Goal: Transaction & Acquisition: Purchase product/service

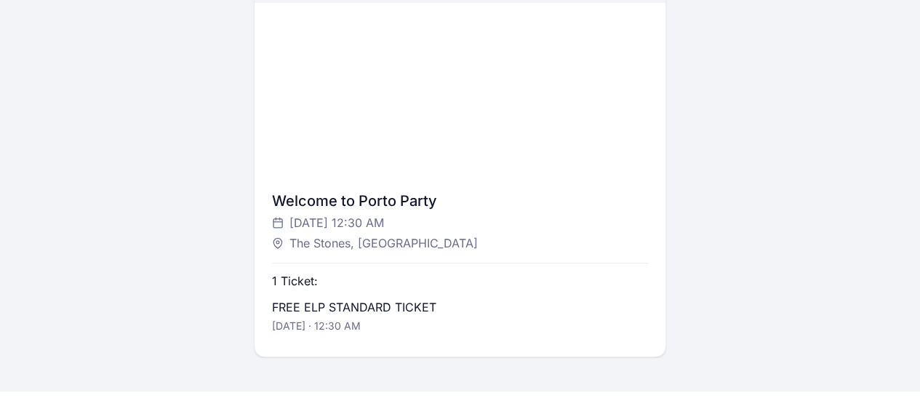
scroll to position [364, 0]
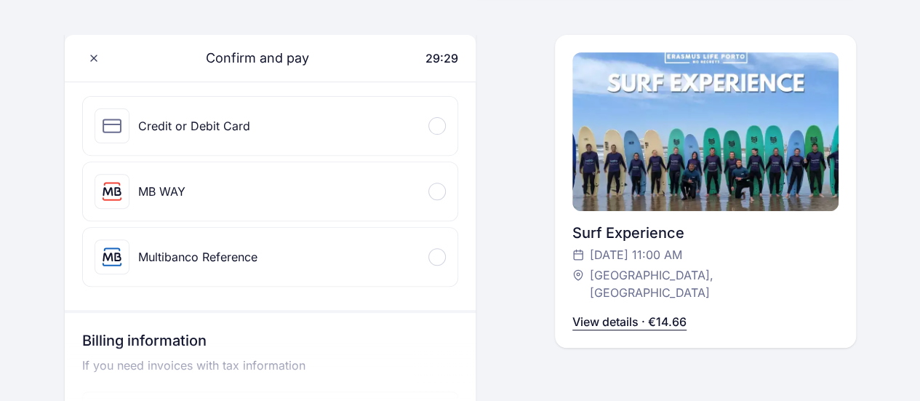
scroll to position [73, 0]
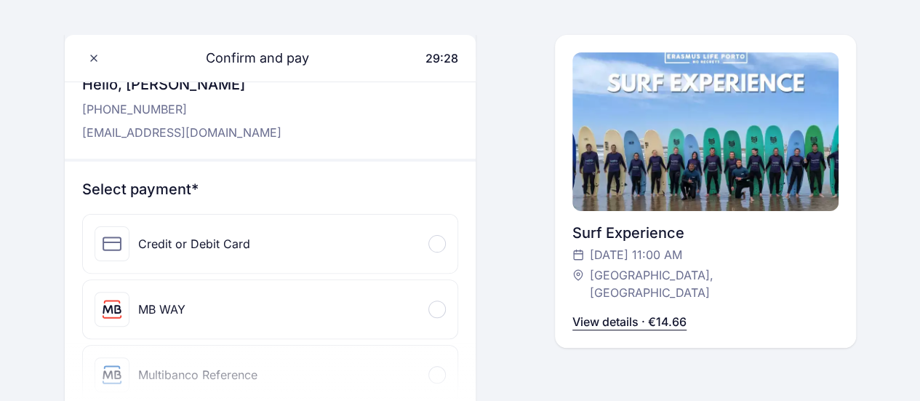
click at [314, 231] on div "Credit or Debit Card" at bounding box center [270, 244] width 375 height 58
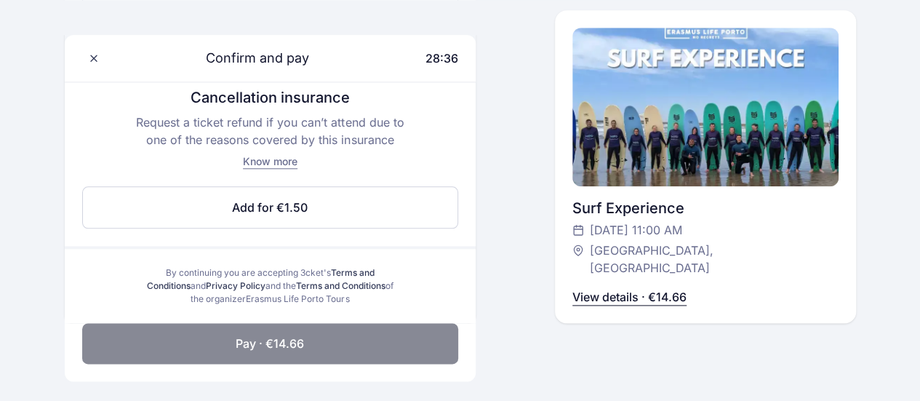
scroll to position [873, 0]
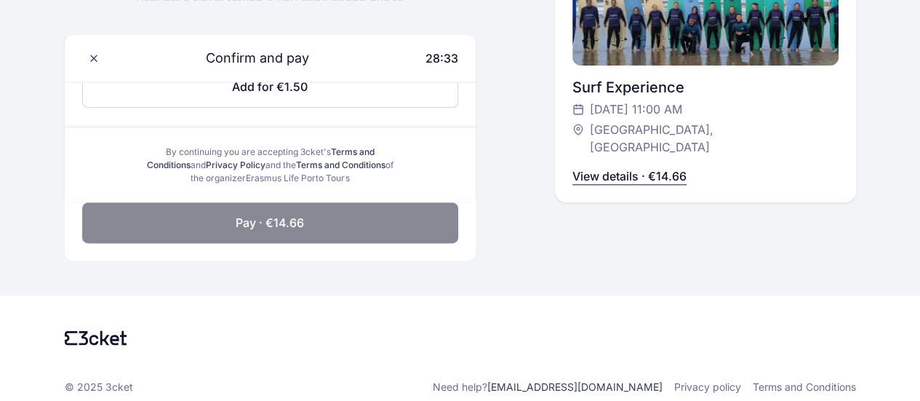
click at [292, 220] on span "Pay · €14.66" at bounding box center [270, 222] width 68 height 17
click at [289, 217] on span "Pay · €14.66" at bounding box center [270, 222] width 68 height 17
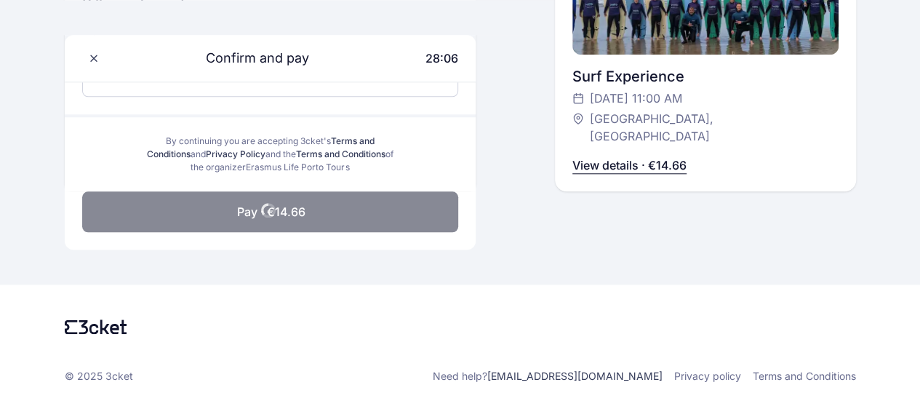
scroll to position [659, 0]
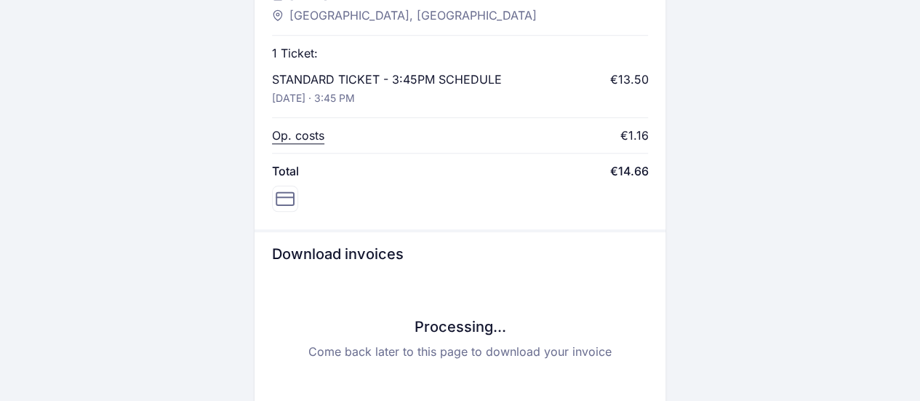
scroll to position [727, 0]
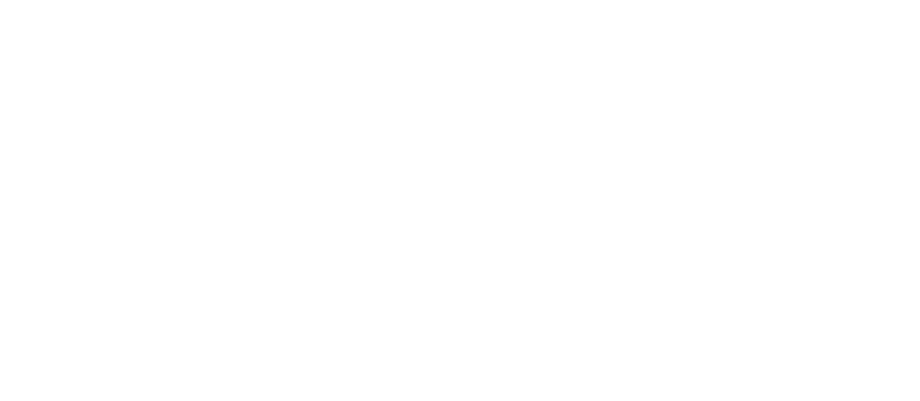
scroll to position [726, 0]
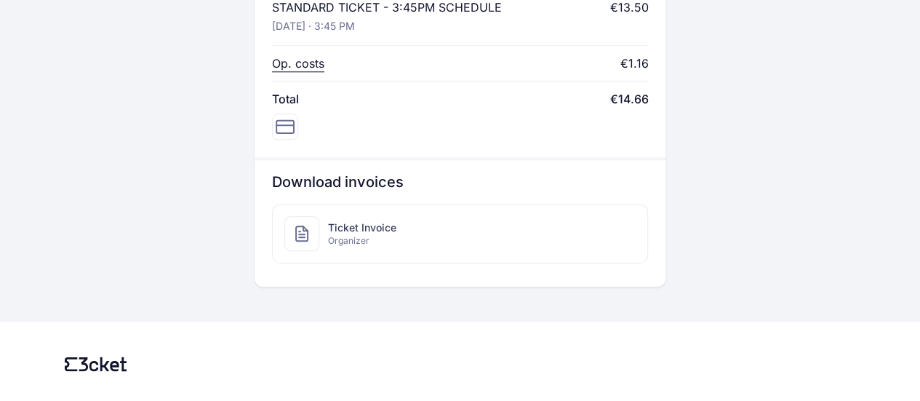
click at [394, 217] on div "Ticket Invoice Organizer" at bounding box center [460, 233] width 375 height 58
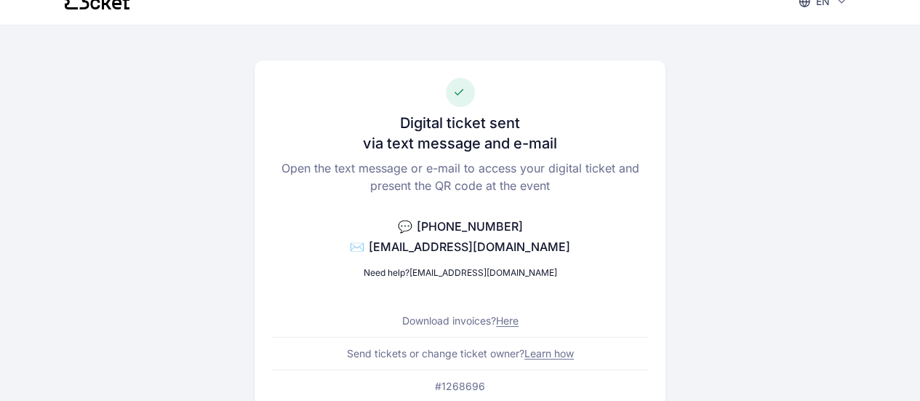
scroll to position [0, 0]
